Goal: Task Accomplishment & Management: Use online tool/utility

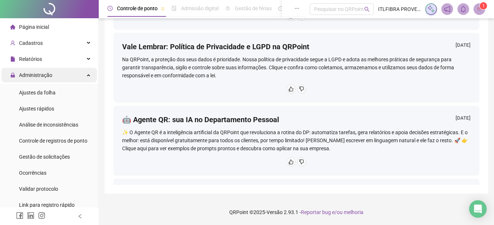
click at [52, 79] on div "Administração" at bounding box center [48, 75] width 95 height 15
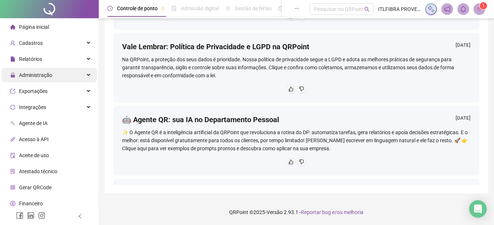
click at [72, 79] on div "Administração" at bounding box center [48, 75] width 95 height 15
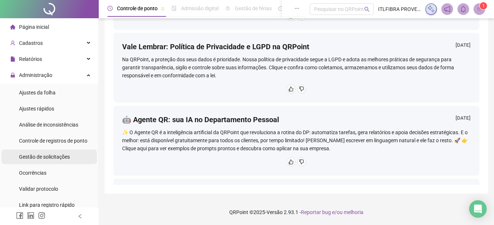
click at [57, 153] on div "Gestão de solicitações" at bounding box center [44, 157] width 51 height 15
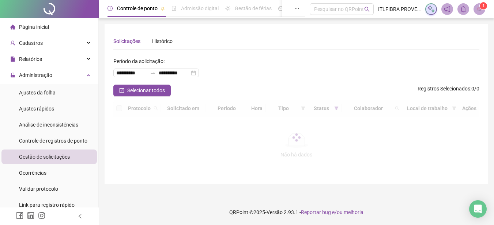
click at [57, 154] on span "Gestão de solicitações" at bounding box center [44, 157] width 51 height 6
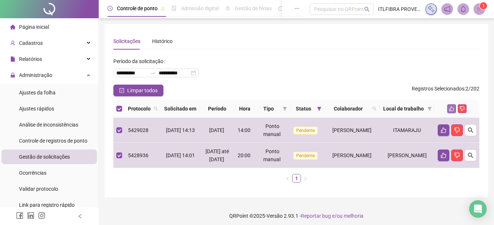
click at [451, 111] on icon "like" at bounding box center [451, 108] width 5 height 5
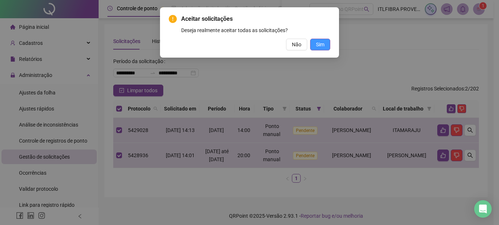
click at [315, 45] on button "Sim" at bounding box center [320, 45] width 20 height 12
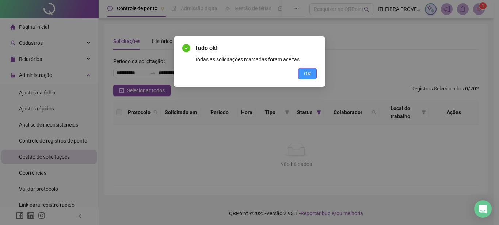
click at [313, 79] on button "OK" at bounding box center [307, 74] width 19 height 12
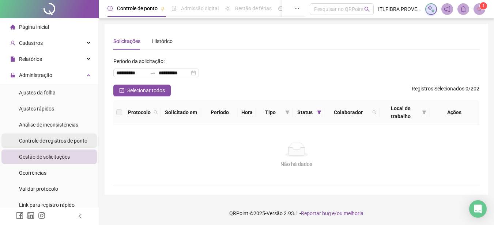
click at [59, 142] on span "Controle de registros de ponto" at bounding box center [53, 141] width 68 height 6
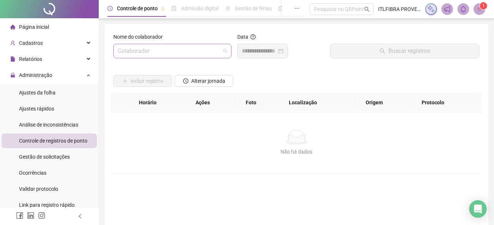
click at [200, 53] on input "search" at bounding box center [169, 51] width 103 height 14
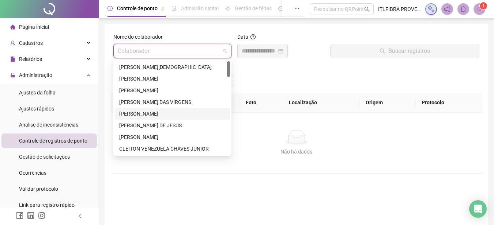
click at [160, 114] on div "[PERSON_NAME]" at bounding box center [172, 114] width 106 height 8
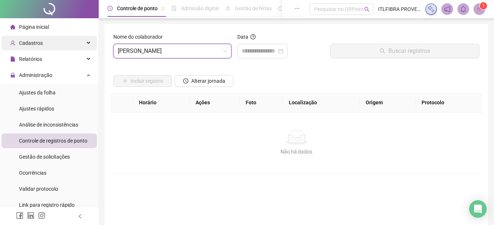
click at [60, 42] on div "Cadastros" at bounding box center [48, 43] width 95 height 15
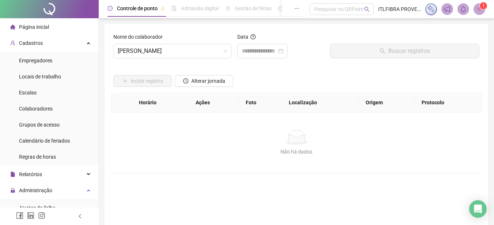
click at [59, 52] on li "Cadastros Empregadores Locais de trabalho Escalas Colaboradores Grupos de acess…" at bounding box center [49, 101] width 98 height 130
click at [54, 56] on li "Empregadores" at bounding box center [48, 60] width 95 height 15
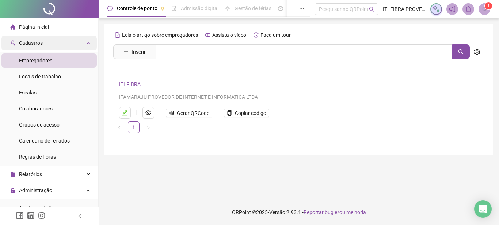
click at [41, 39] on div "Cadastros" at bounding box center [48, 43] width 95 height 15
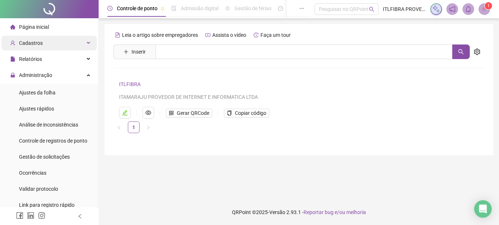
click at [41, 39] on span "Cadastros" at bounding box center [26, 43] width 33 height 15
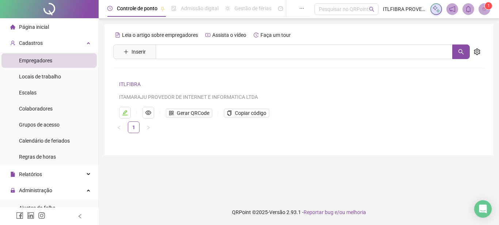
click at [67, 63] on li "Empregadores" at bounding box center [48, 60] width 95 height 15
click at [58, 80] on span "Locais de trabalho" at bounding box center [40, 77] width 42 height 6
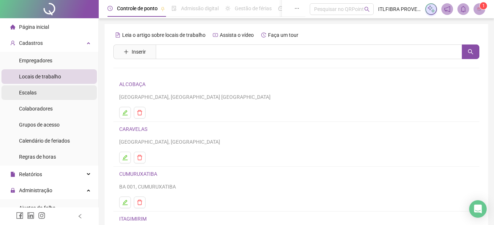
click at [38, 89] on li "Escalas" at bounding box center [48, 93] width 95 height 15
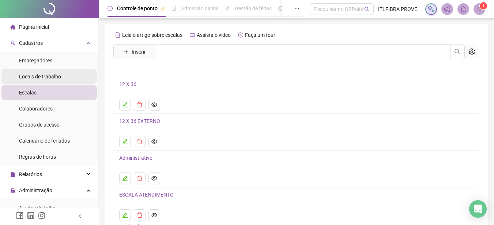
click at [35, 78] on span "Locais de trabalho" at bounding box center [40, 77] width 42 height 6
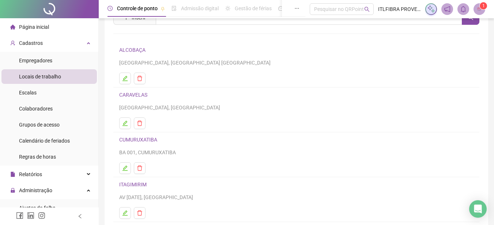
scroll to position [49, 0]
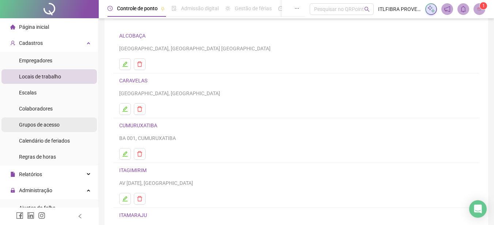
click at [52, 128] on span "Grupos de acesso" at bounding box center [39, 125] width 41 height 6
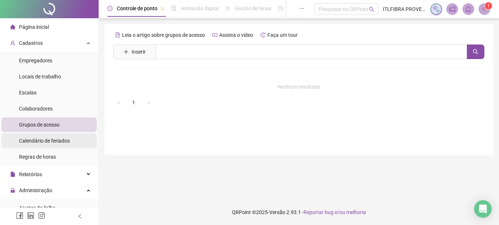
click at [32, 146] on div "Calendário de feriados" at bounding box center [44, 141] width 51 height 15
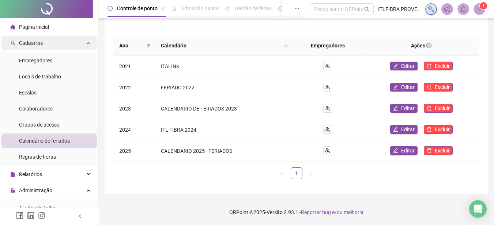
click at [70, 43] on div "Cadastros" at bounding box center [48, 43] width 95 height 15
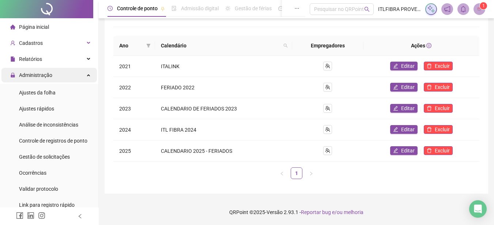
click at [53, 76] on div "Administração" at bounding box center [48, 75] width 95 height 15
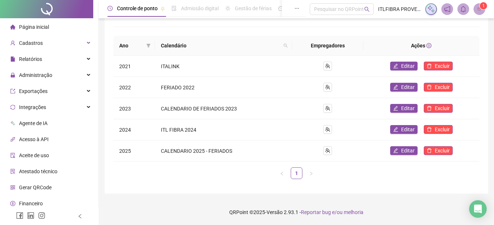
click at [50, 141] on li "Acesso à API" at bounding box center [48, 139] width 95 height 15
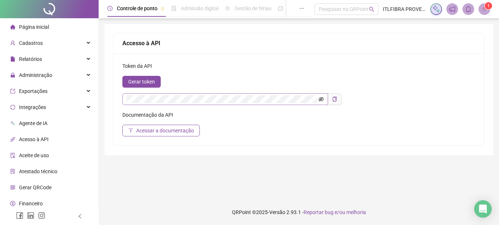
click at [321, 100] on icon "eye-invisible" at bounding box center [321, 99] width 1 height 1
click at [325, 116] on div "Documentação da API" at bounding box center [298, 115] width 353 height 8
click at [281, 83] on div "Gerar token" at bounding box center [298, 82] width 353 height 12
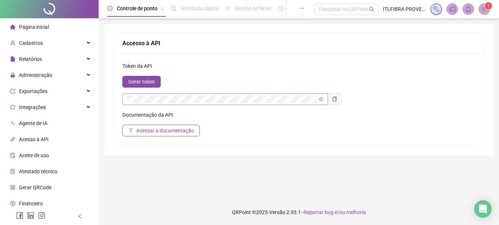
click at [38, 156] on span "Aceite de uso" at bounding box center [34, 156] width 30 height 6
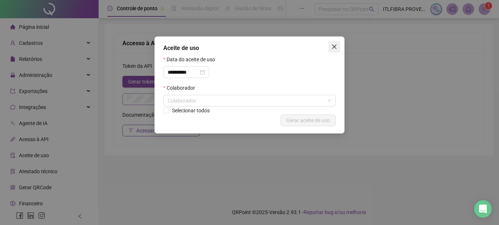
click at [335, 45] on icon "close" at bounding box center [334, 47] width 6 height 6
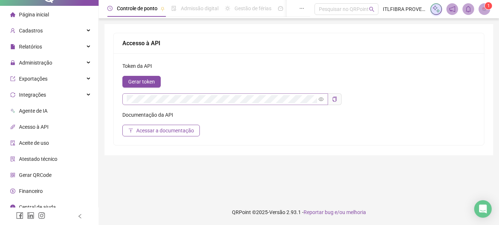
scroll to position [19, 0]
